Goal: Information Seeking & Learning: Learn about a topic

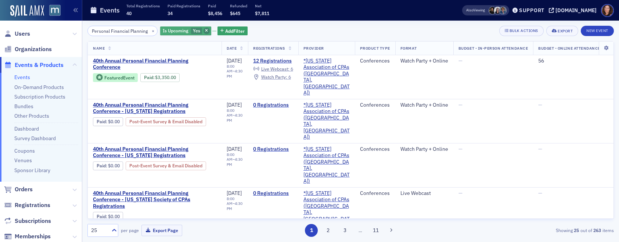
click at [204, 31] on span "button" at bounding box center [207, 31] width 7 height 7
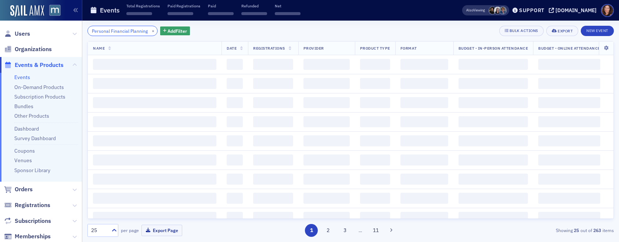
click at [120, 31] on input "Personal Financial Planning" at bounding box center [122, 31] width 70 height 10
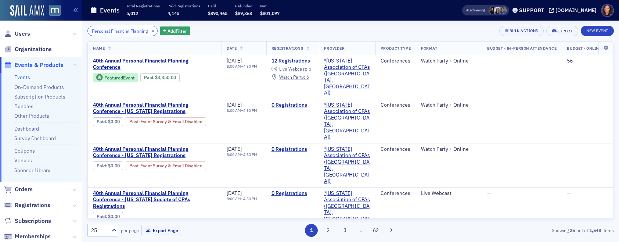
type input "NFP - WHEN DO YOU HAVE A CONTRIBUTION - STORIES FROM THE FIELD"
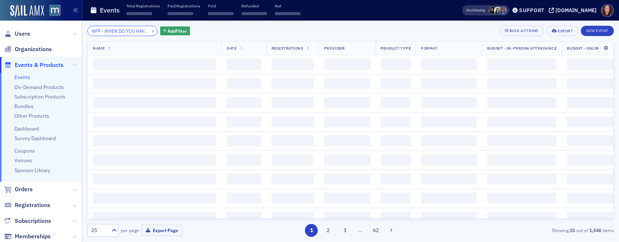
scroll to position [0, 103]
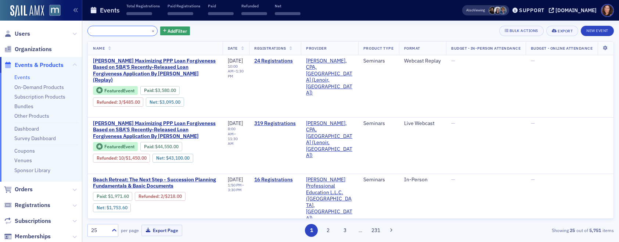
click at [120, 31] on input "NFP - WHEN DO YOU HAVE A CONTRIBUTION - STORIES FROM THE FIELD" at bounding box center [122, 31] width 70 height 10
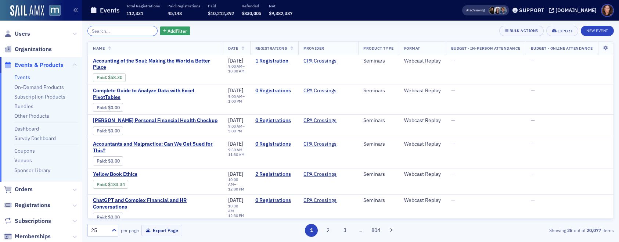
click at [114, 31] on input "search" at bounding box center [122, 31] width 70 height 10
paste input "Monetizing Clean Energy Credits from the Inflation Reduction Act"
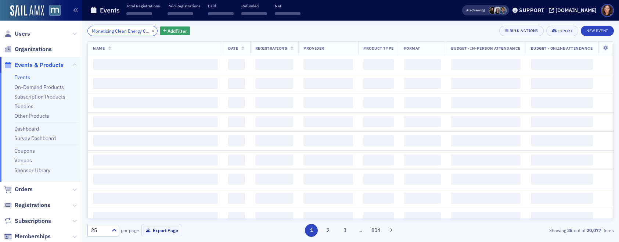
scroll to position [0, 82]
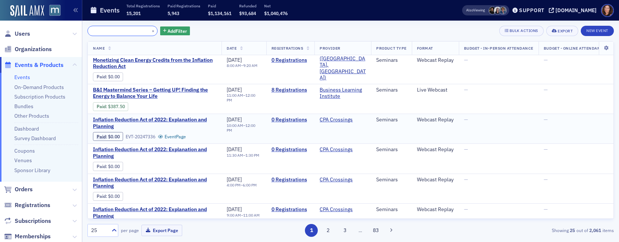
scroll to position [15, 0]
type input "Monetizing Clean Energy Credits from the Inflation Reduction Act"
click at [25, 106] on link "Bundles" at bounding box center [23, 106] width 19 height 7
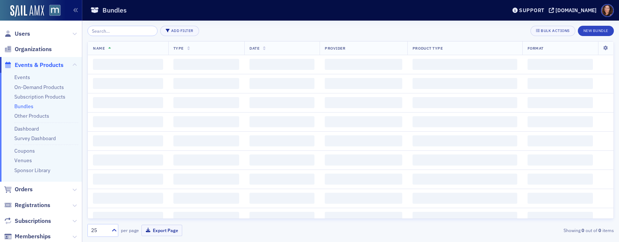
click at [132, 31] on input "search" at bounding box center [122, 31] width 70 height 10
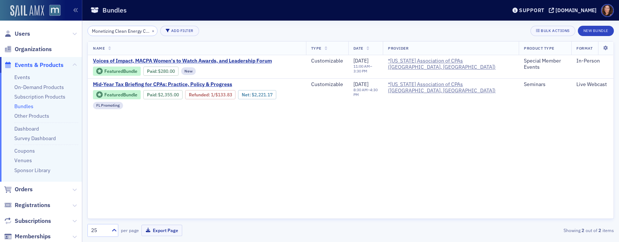
scroll to position [0, 82]
type input "Monetizing Clean Energy Credits from the Inflation Reduction Act"
drag, startPoint x: 19, startPoint y: 77, endPoint x: 26, endPoint y: 76, distance: 7.4
click at [19, 77] on link "Events" at bounding box center [22, 77] width 16 height 7
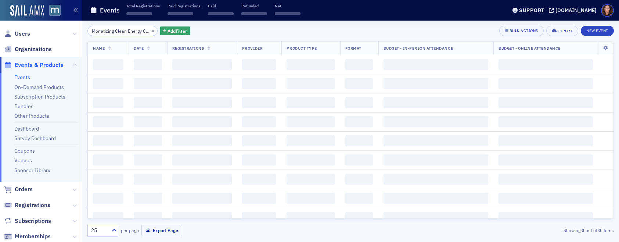
scroll to position [0, 82]
